Goal: Information Seeking & Learning: Learn about a topic

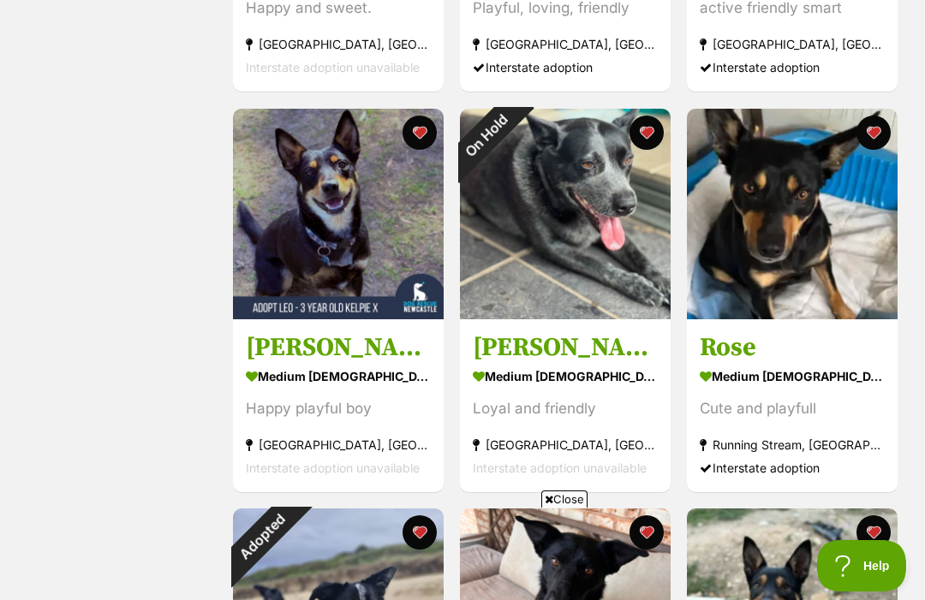
scroll to position [618, 0]
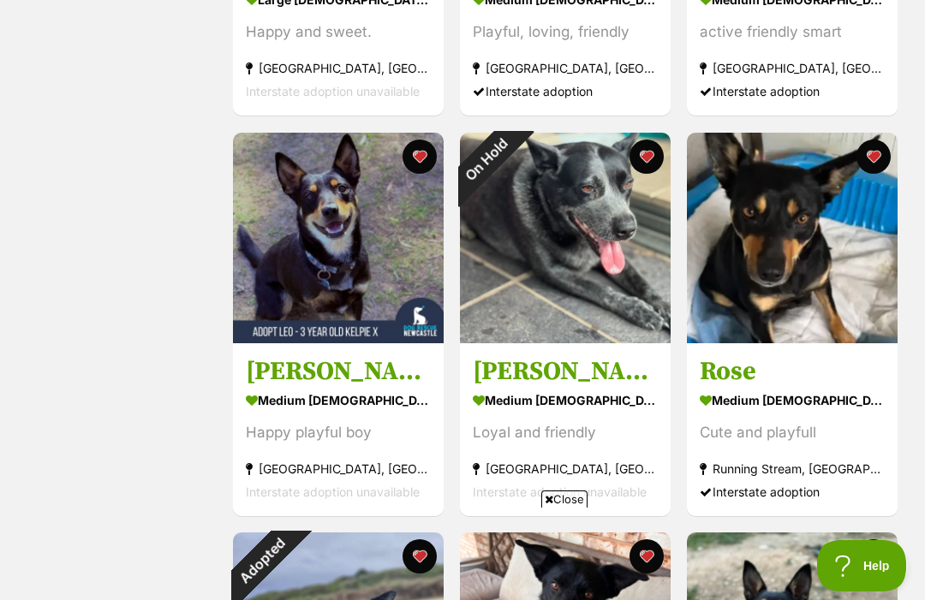
click at [349, 363] on h3 "[PERSON_NAME] - [DEMOGRAPHIC_DATA] Kelpie X Cattle Dog" at bounding box center [338, 371] width 185 height 33
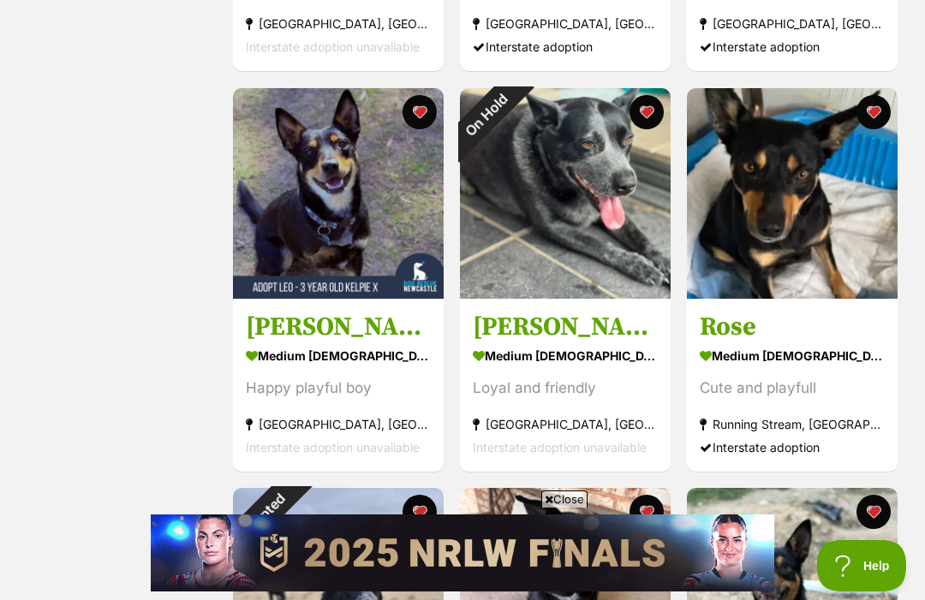
scroll to position [0, 0]
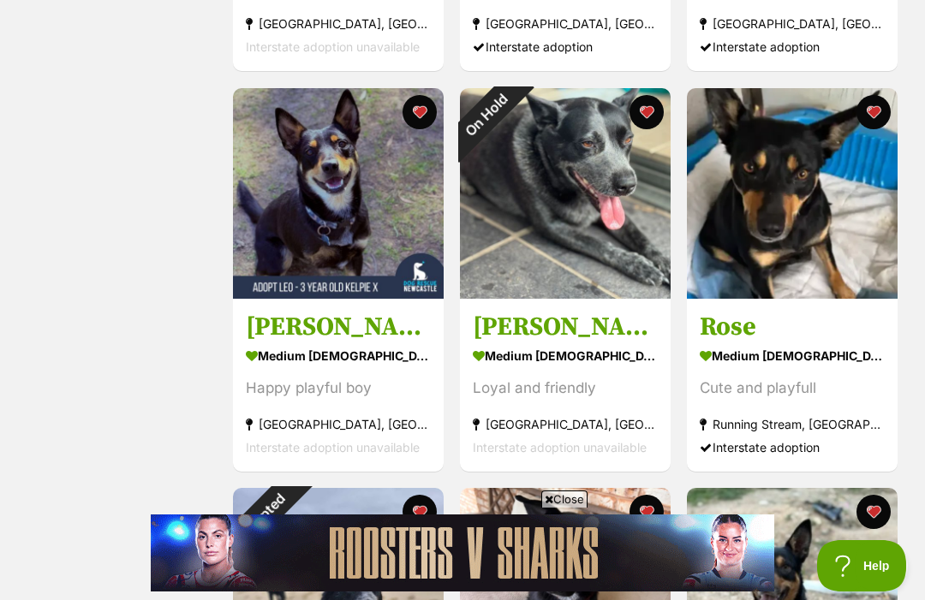
click at [797, 241] on img at bounding box center [792, 193] width 211 height 211
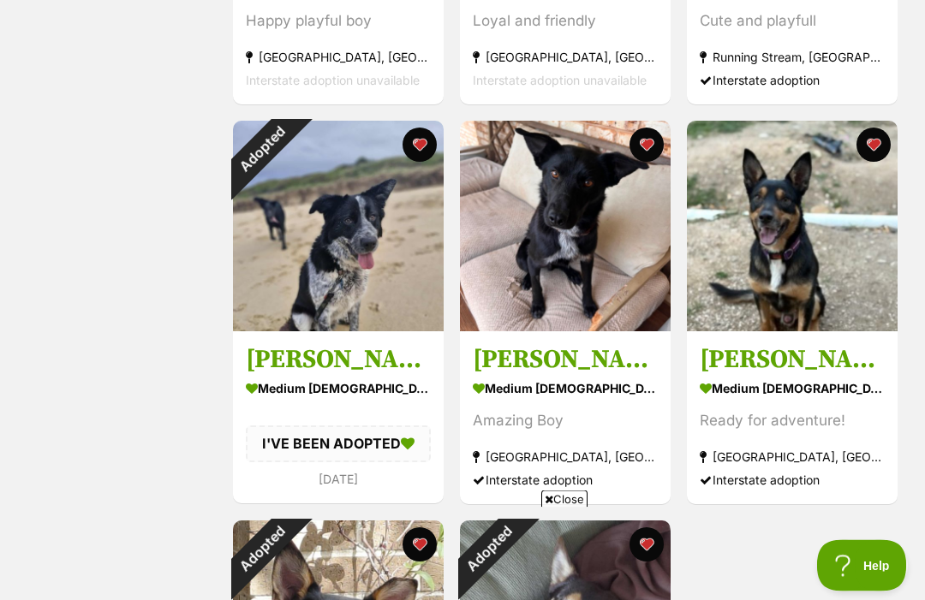
scroll to position [1030, 0]
click at [574, 288] on img at bounding box center [565, 226] width 211 height 211
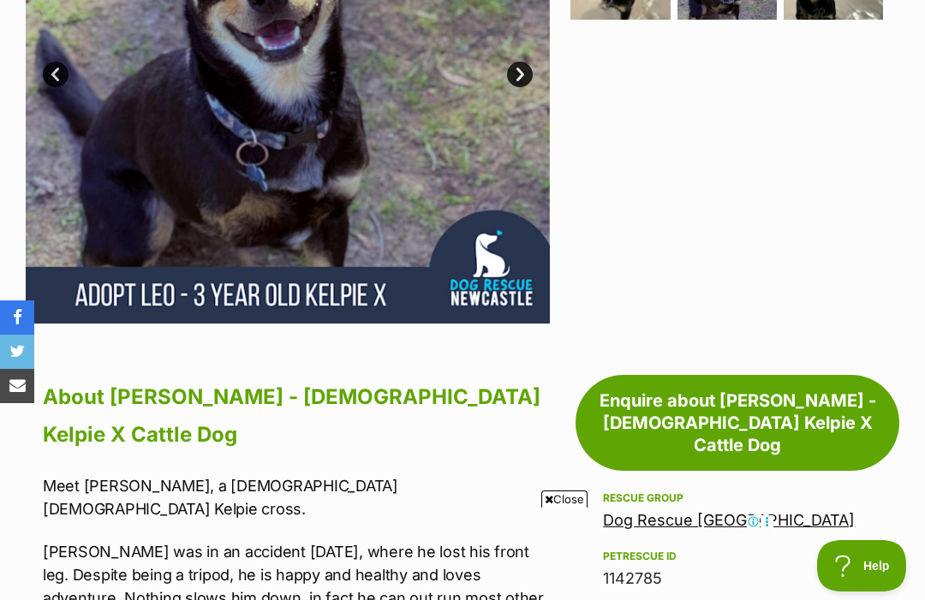
scroll to position [651, 0]
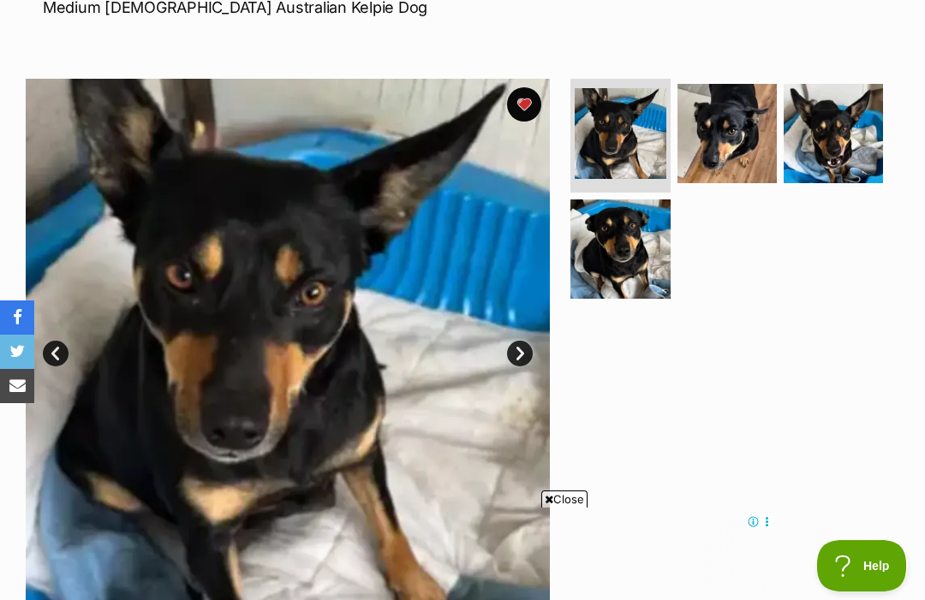
scroll to position [276, 0]
